Goal: Information Seeking & Learning: Learn about a topic

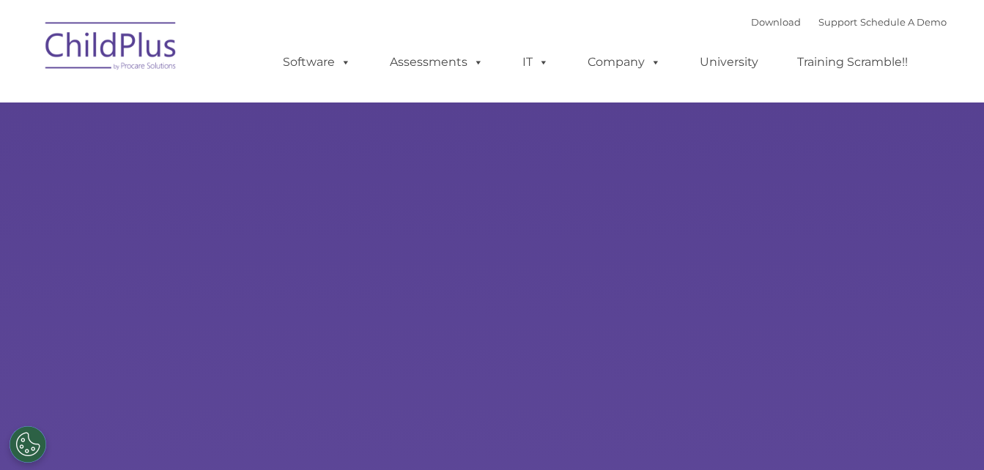
type input ""
select select "MEDIUM"
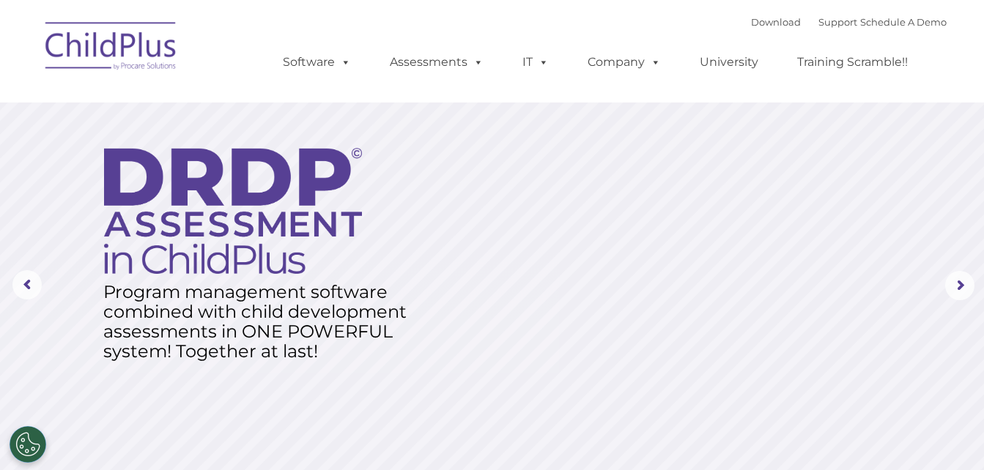
click at [85, 49] on img at bounding box center [111, 48] width 146 height 73
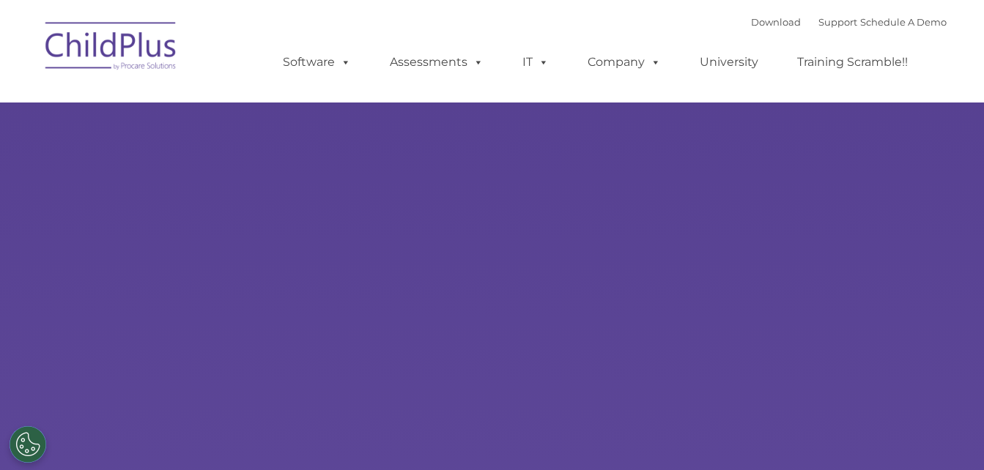
type input ""
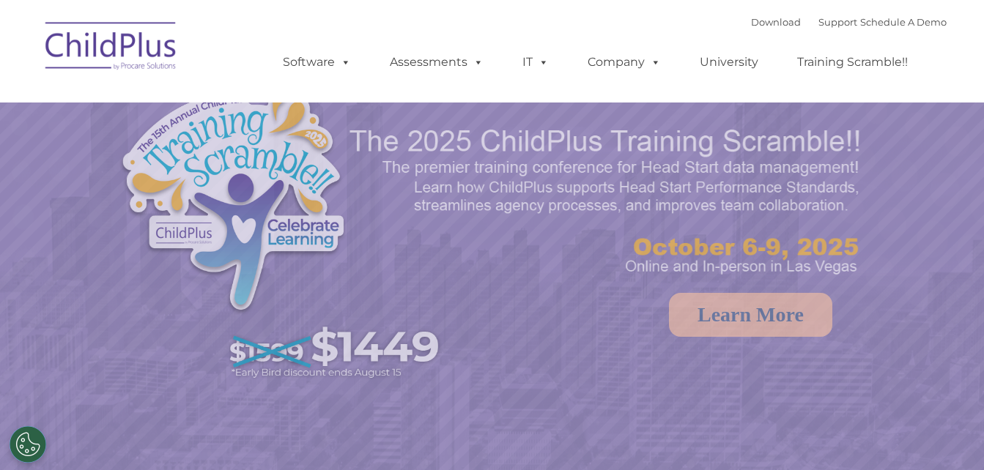
select select "MEDIUM"
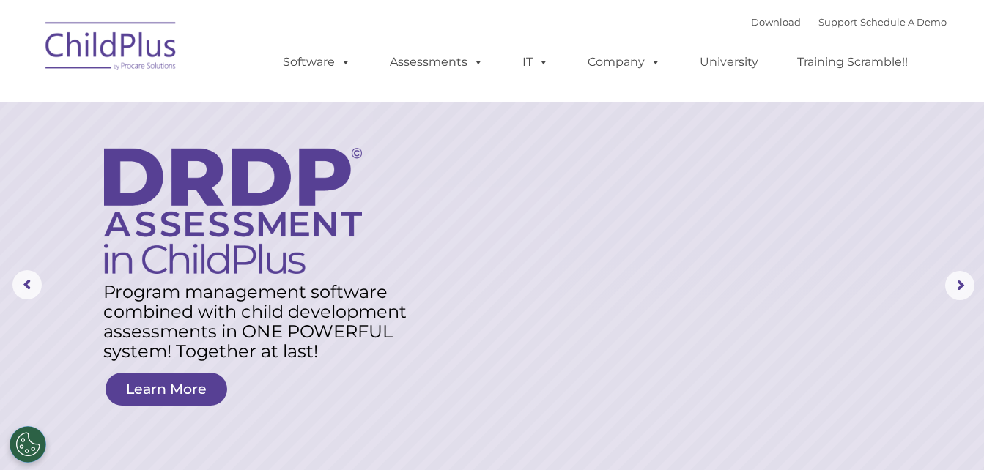
click at [137, 51] on img at bounding box center [111, 48] width 146 height 73
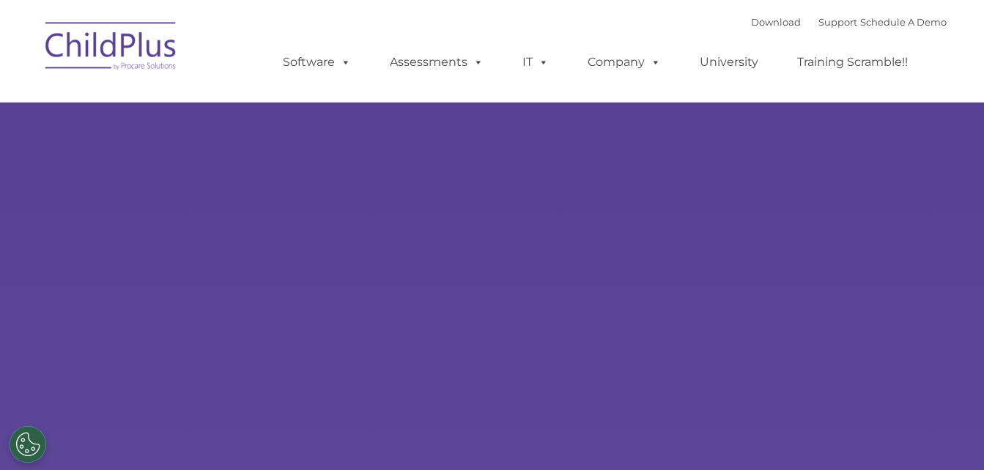
type input ""
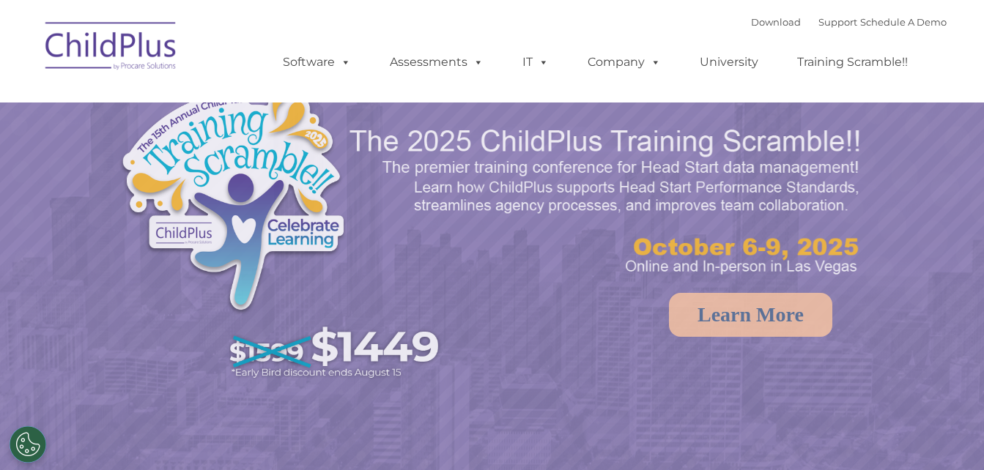
select select "MEDIUM"
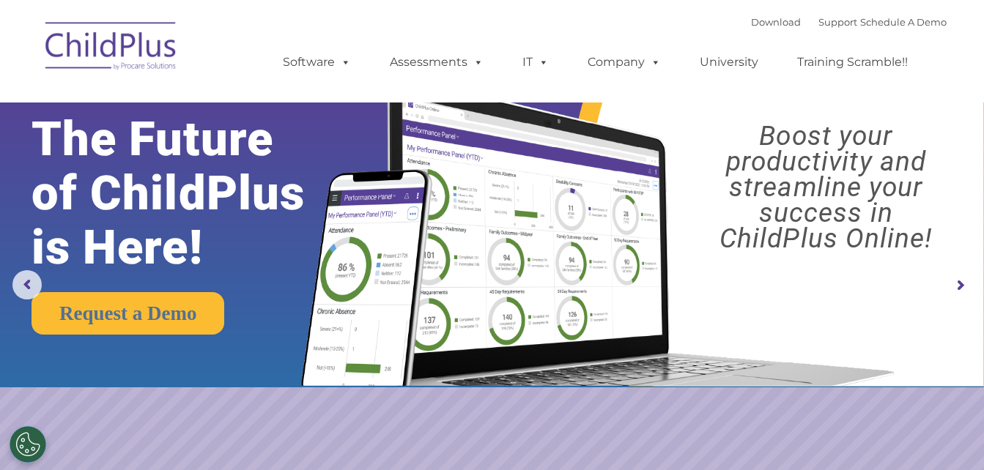
scroll to position [411, 0]
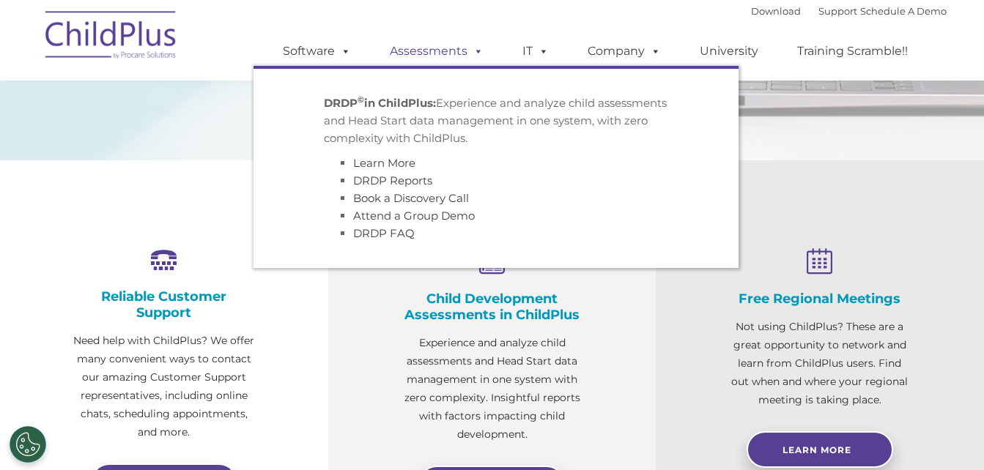
click at [435, 56] on link "Assessments" at bounding box center [436, 51] width 123 height 29
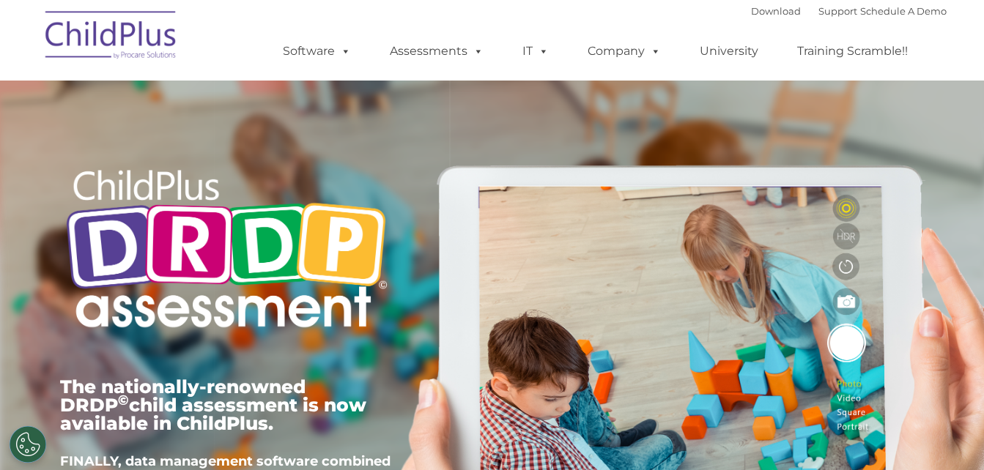
type input ""
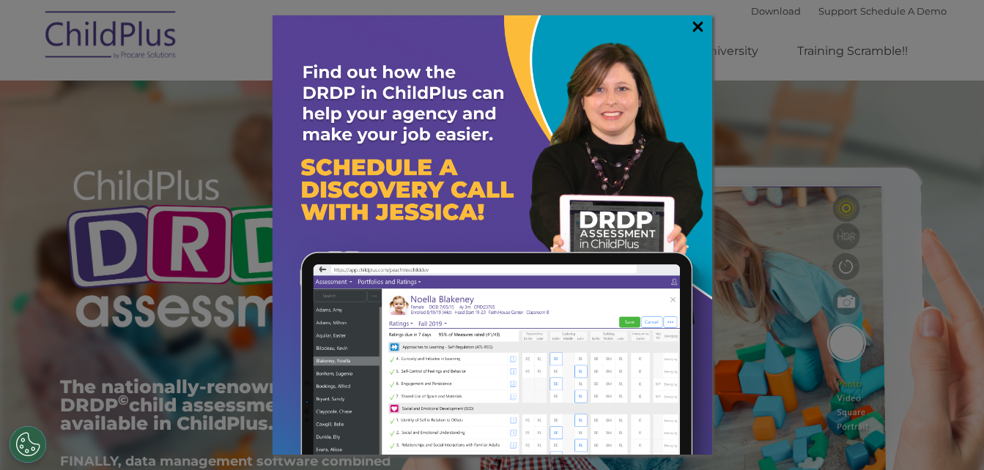
click at [695, 23] on link "×" at bounding box center [697, 26] width 17 height 15
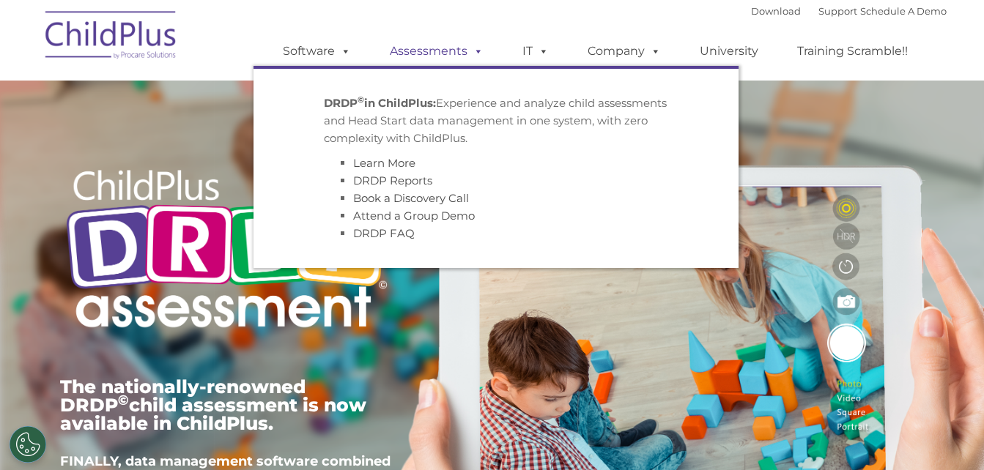
click at [436, 45] on link "Assessments" at bounding box center [436, 51] width 123 height 29
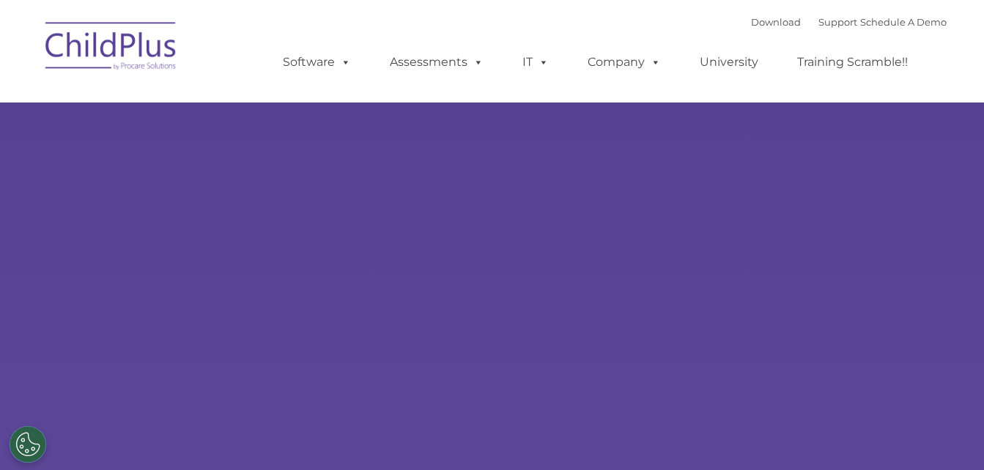
type input ""
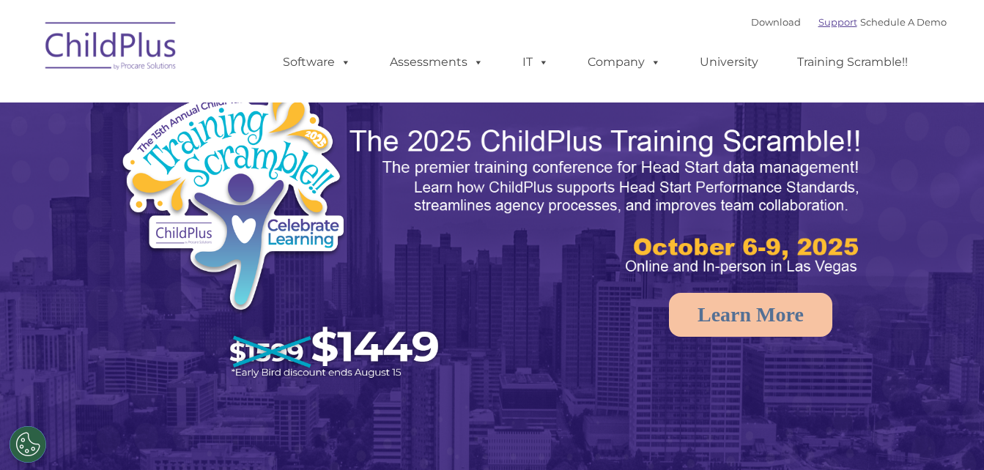
select select "MEDIUM"
click at [757, 25] on link "Download" at bounding box center [776, 22] width 50 height 12
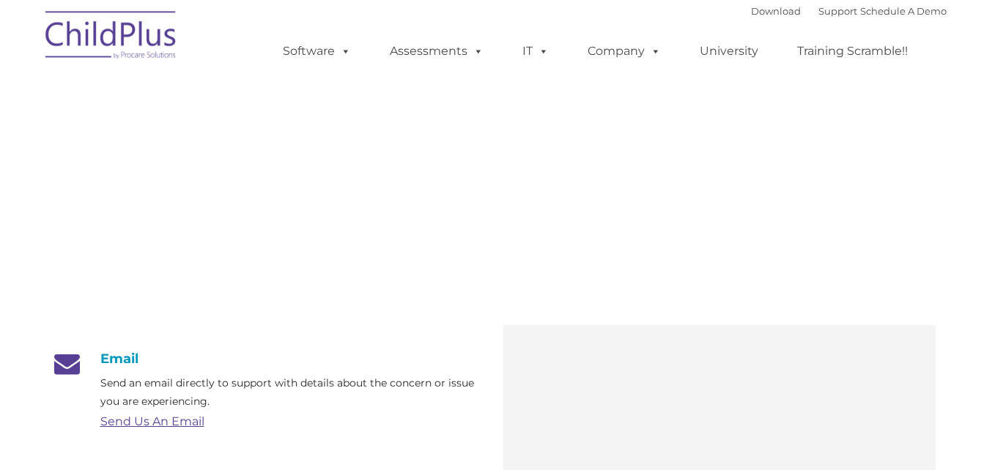
type input ""
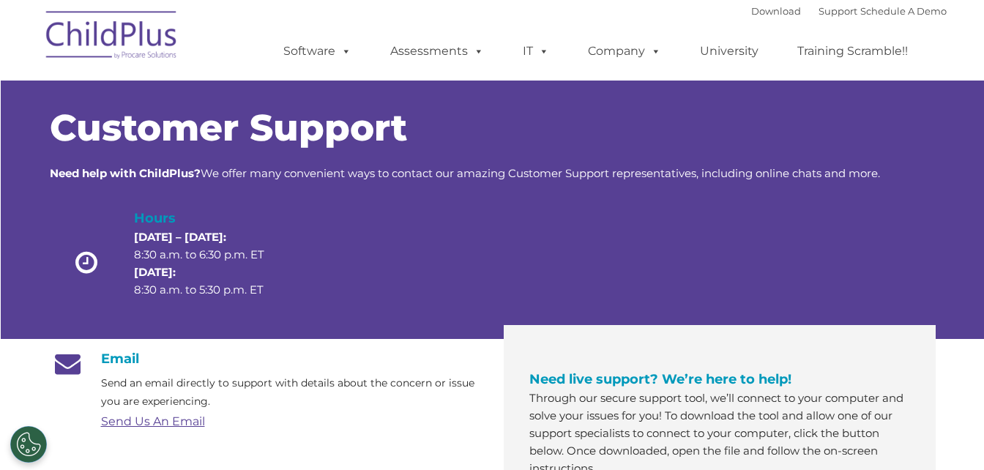
scroll to position [411, 0]
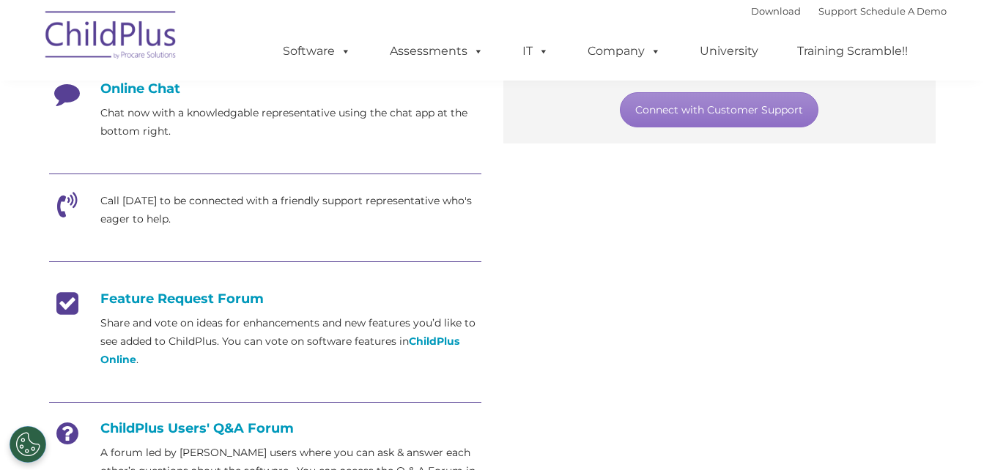
click at [62, 95] on icon at bounding box center [67, 99] width 37 height 37
click at [156, 89] on h4 "Online Chat" at bounding box center [265, 89] width 432 height 16
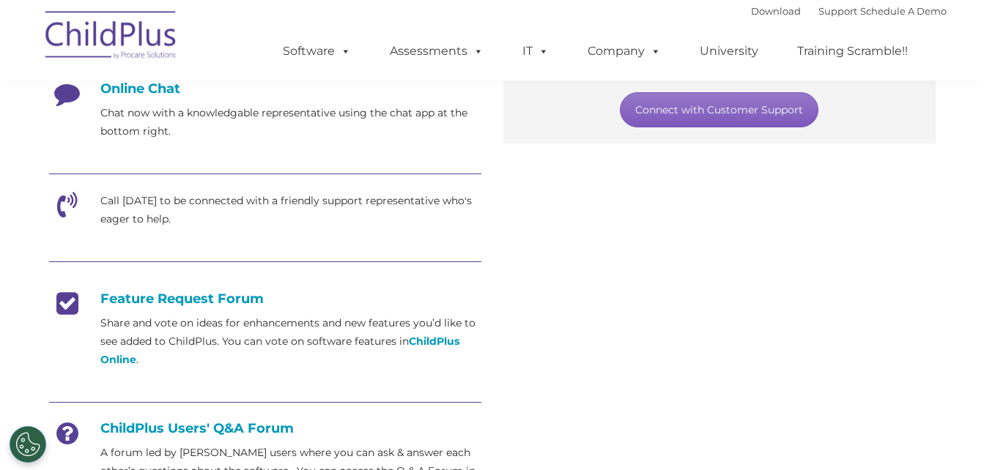
click at [720, 108] on link "Connect with Customer Support" at bounding box center [719, 109] width 198 height 35
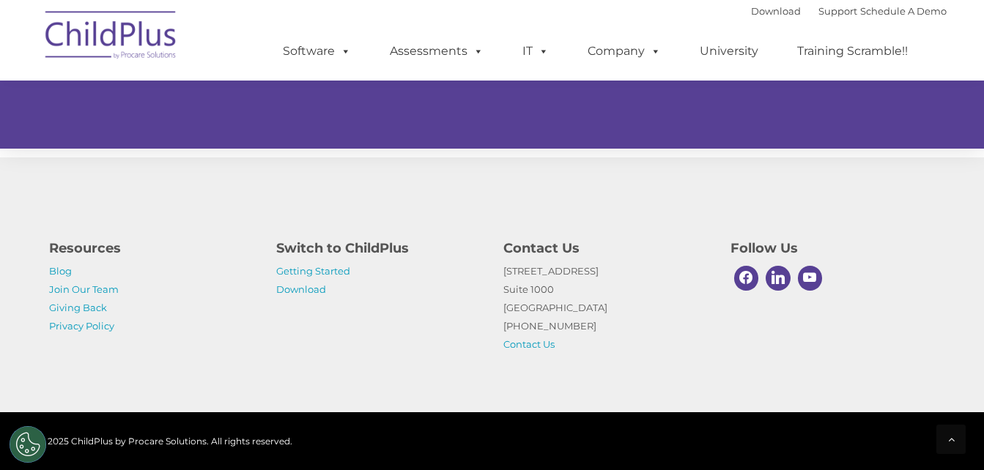
scroll to position [994, 0]
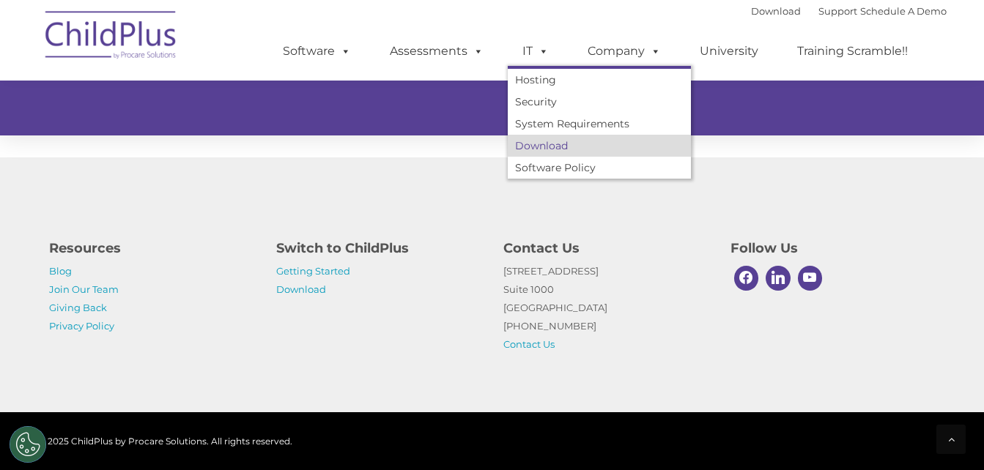
click at [519, 140] on link "Download" at bounding box center [599, 146] width 183 height 22
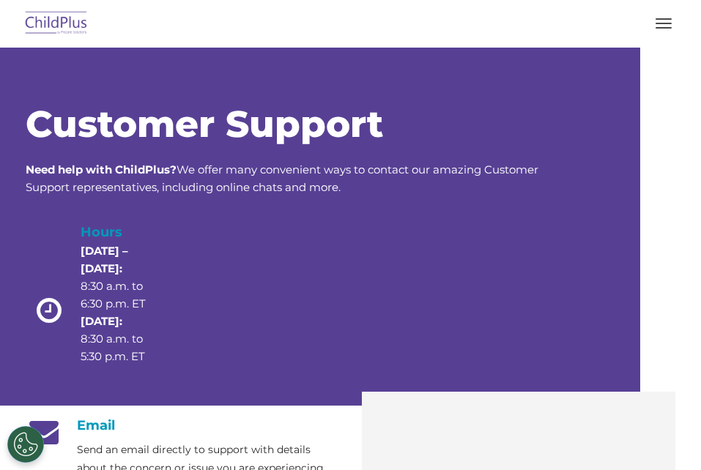
click at [0, 0] on link "Company" at bounding box center [0, 0] width 0 height 0
click at [0, 0] on div "Download Support | Schedule A Demo " at bounding box center [0, 0] width 0 height 0
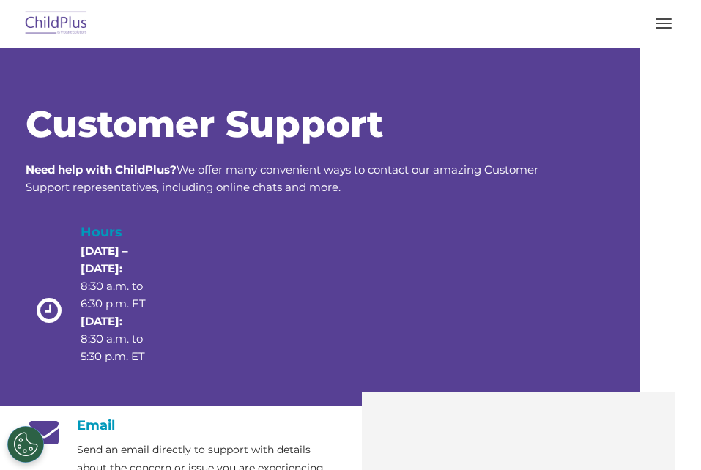
click at [0, 0] on div "Download Support | Schedule A Demo " at bounding box center [0, 0] width 0 height 0
click at [0, 0] on link "Support" at bounding box center [0, 0] width 0 height 0
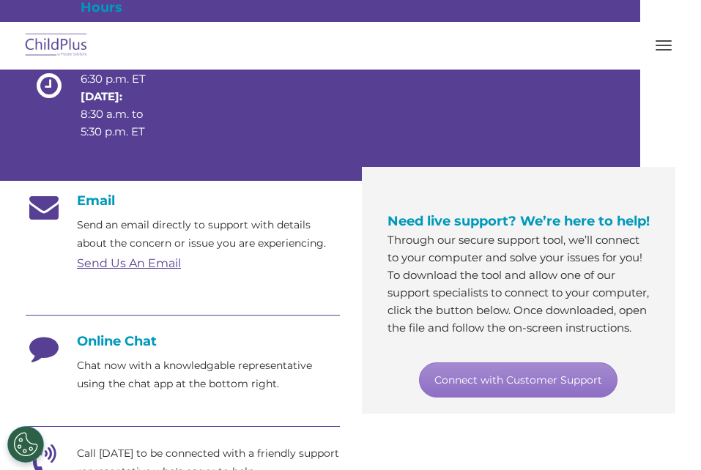
scroll to position [256, 0]
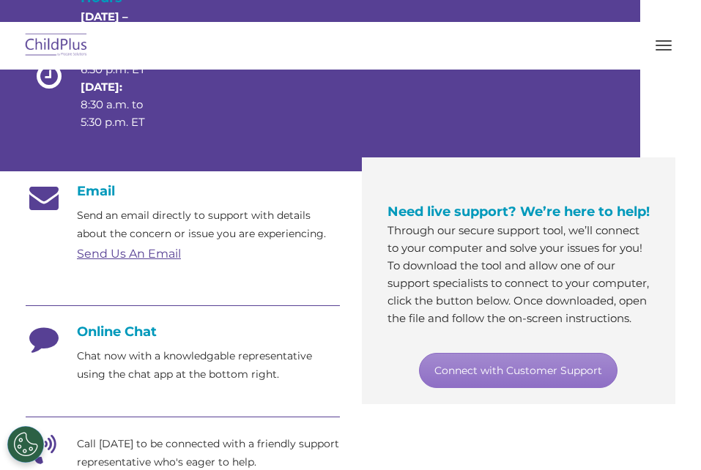
click at [0, 0] on div "Download Support | Schedule A Demo " at bounding box center [0, 0] width 0 height 0
click at [0, 0] on link "Support" at bounding box center [0, 0] width 0 height 0
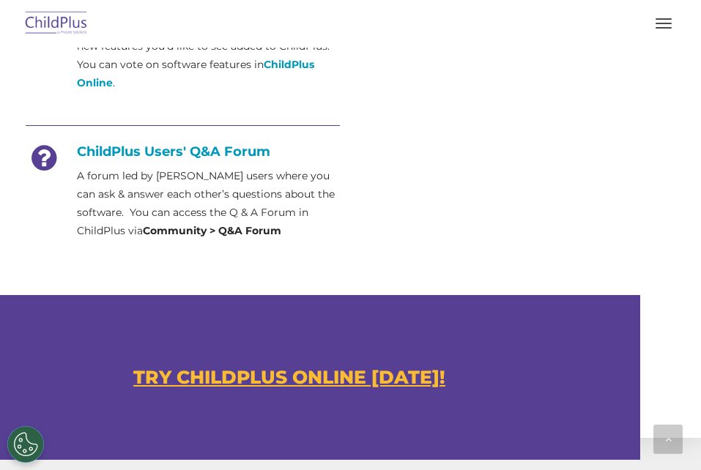
scroll to position [763, 0]
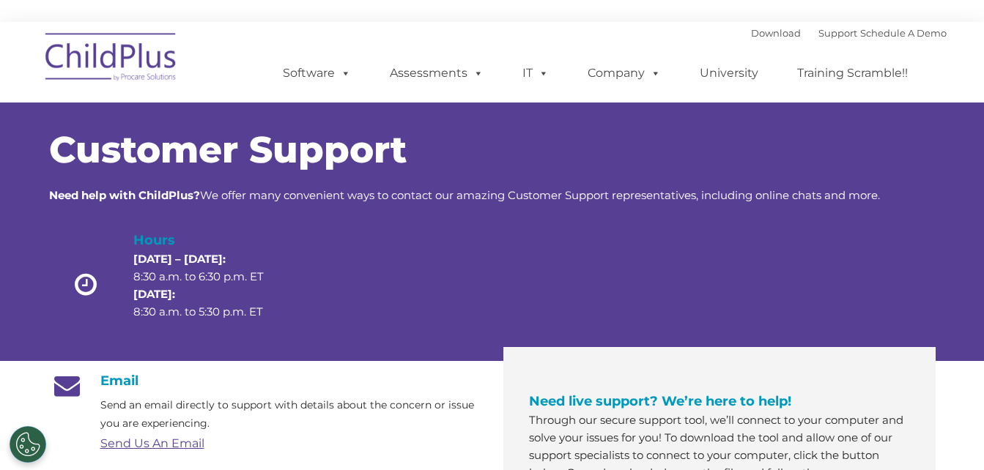
click at [122, 433] on div "Send Us An Email" at bounding box center [290, 444] width 381 height 22
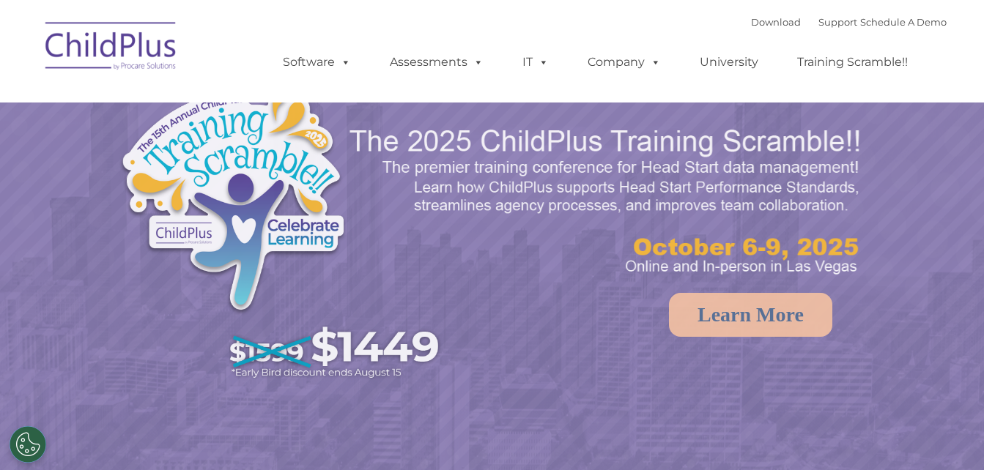
select select "MEDIUM"
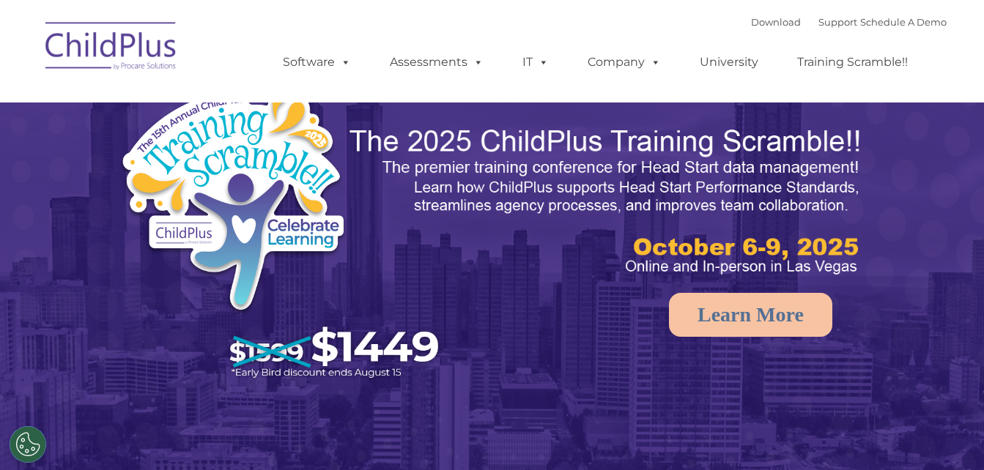
select select "MEDIUM"
click at [751, 23] on link "Download" at bounding box center [776, 22] width 50 height 12
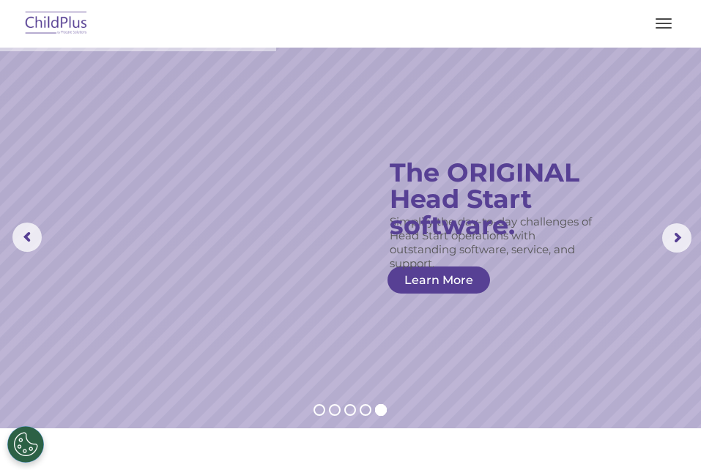
drag, startPoint x: 633, startPoint y: 70, endPoint x: 502, endPoint y: 84, distance: 131.9
click at [502, 41] on div "Download Support | Schedule A Demo  MENU MENU Software ChildPlus: The original…" at bounding box center [351, 23] width 672 height 35
click at [446, 215] on rs-layer "Simplify the day-to-day challenges of Head Start operations with outstanding so…" at bounding box center [492, 243] width 204 height 56
click at [445, 215] on rs-layer "Simplify the day-to-day challenges of Head Start operations with outstanding so…" at bounding box center [492, 243] width 204 height 56
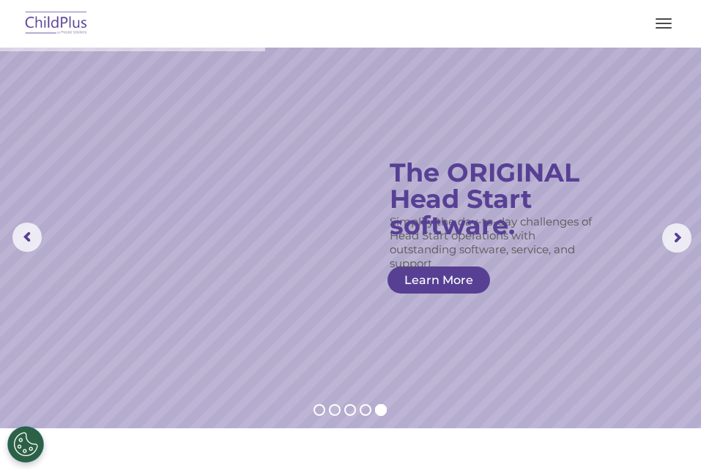
click at [190, 198] on rs-slide "Simplify the day-to-day challenges of Head Start operations with outstanding so…" at bounding box center [350, 238] width 701 height 381
